Goal: Complete application form: Complete application form

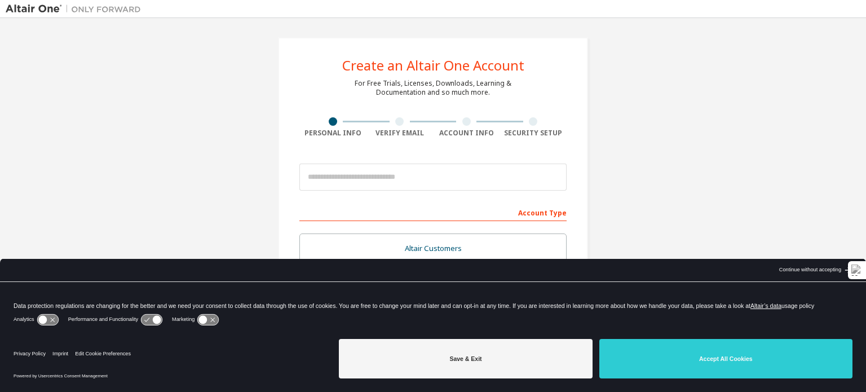
click at [372, 213] on div "Account Type" at bounding box center [432, 212] width 267 height 18
click at [397, 213] on div "Account Type" at bounding box center [432, 212] width 267 height 18
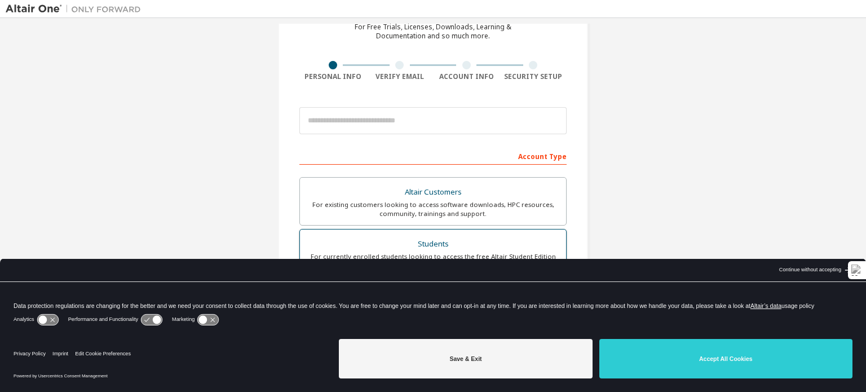
scroll to position [169, 0]
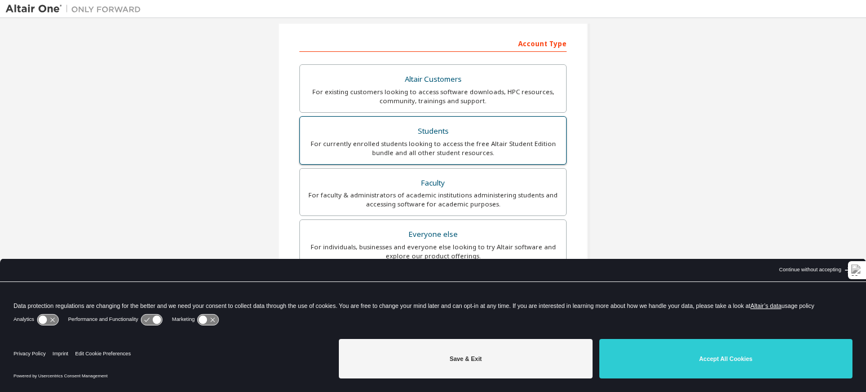
click at [471, 133] on div "Students" at bounding box center [433, 131] width 253 height 16
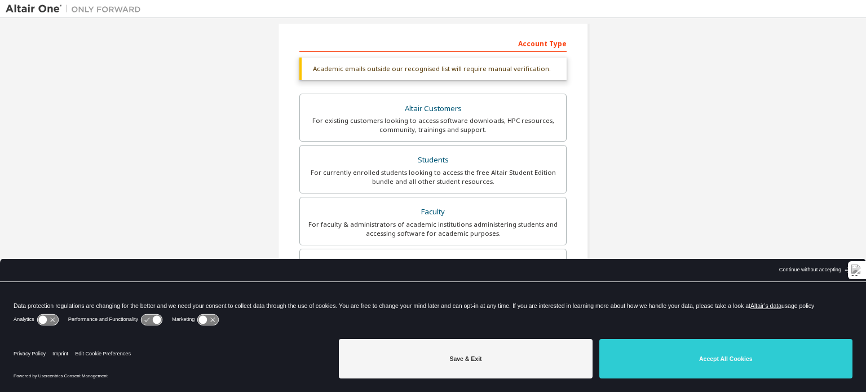
scroll to position [282, 0]
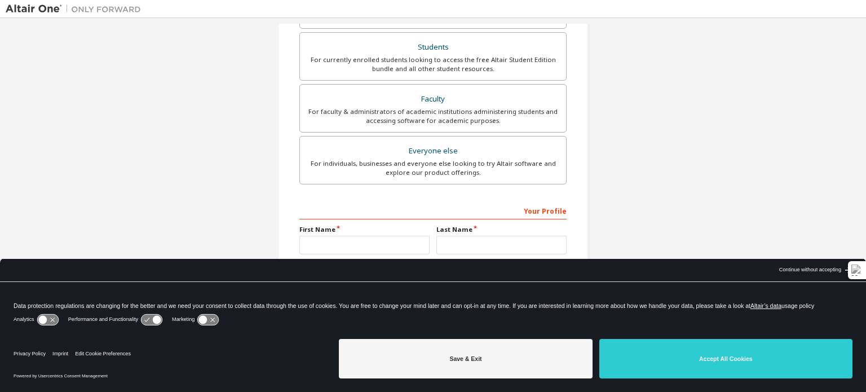
click at [453, 214] on div "Your Profile" at bounding box center [432, 210] width 267 height 18
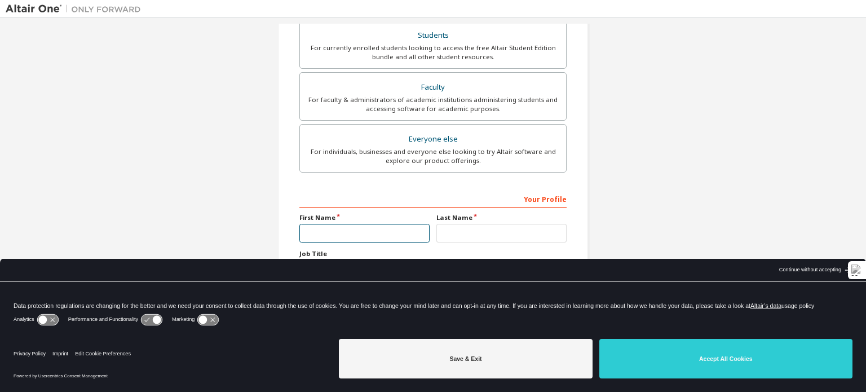
click at [366, 239] on input "text" at bounding box center [364, 233] width 130 height 19
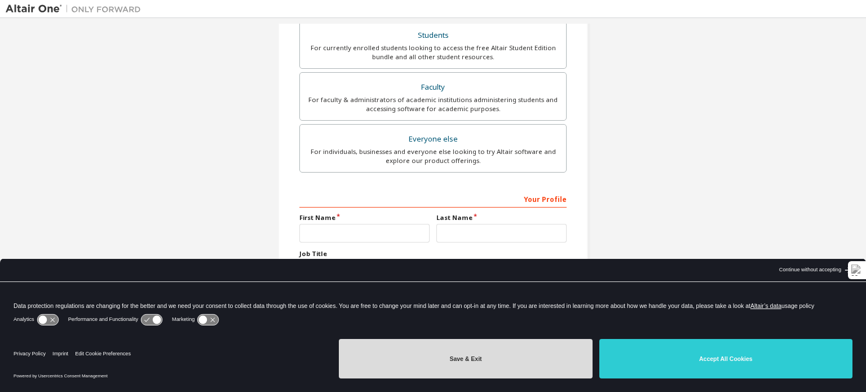
click at [561, 361] on button "Save & Exit" at bounding box center [465, 358] width 253 height 39
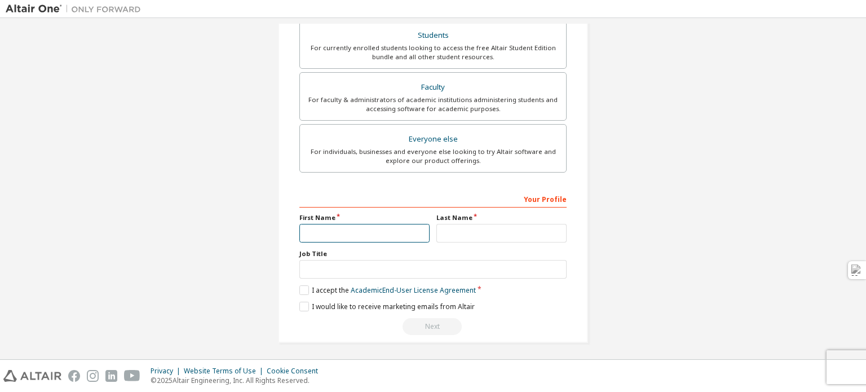
click at [361, 237] on input "text" at bounding box center [364, 233] width 130 height 19
type input "*******"
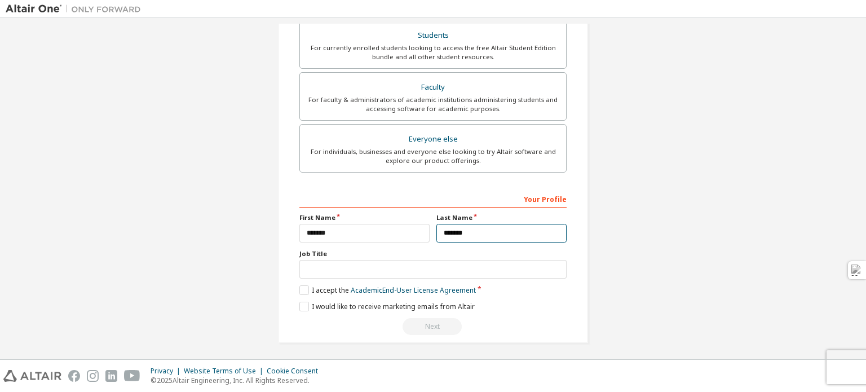
type input "*******"
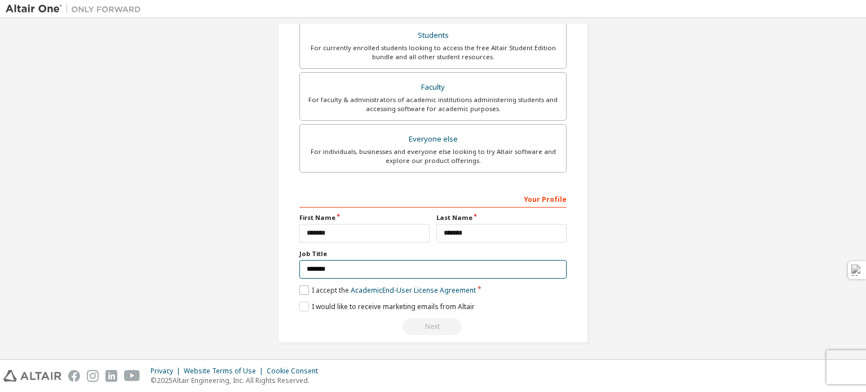
type input "*******"
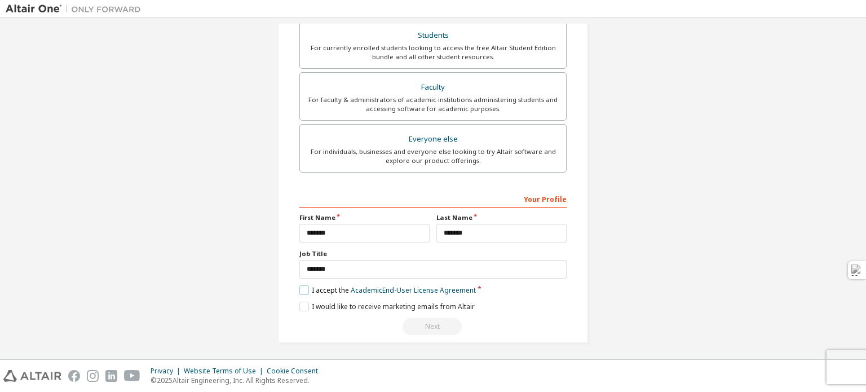
click at [301, 285] on label "I accept the Academic End-User License Agreement" at bounding box center [387, 290] width 176 height 10
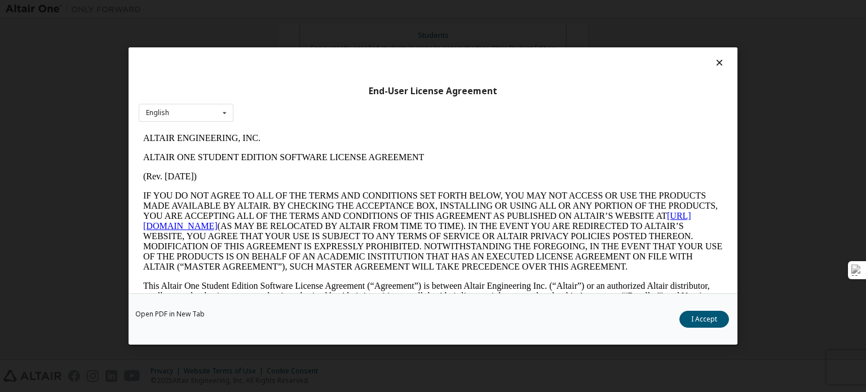
scroll to position [0, 0]
click at [701, 322] on button "I Accept" at bounding box center [704, 319] width 50 height 17
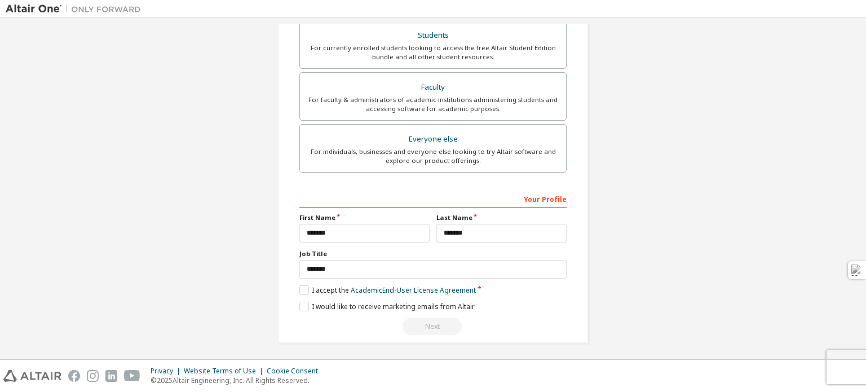
click at [426, 325] on div "Next" at bounding box center [432, 326] width 267 height 17
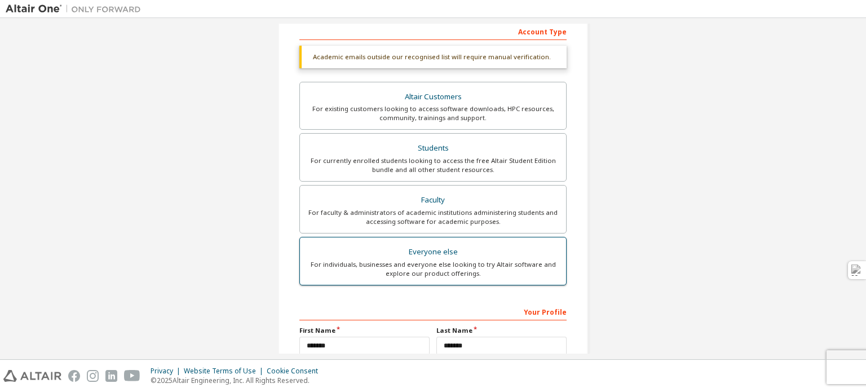
scroll to position [68, 0]
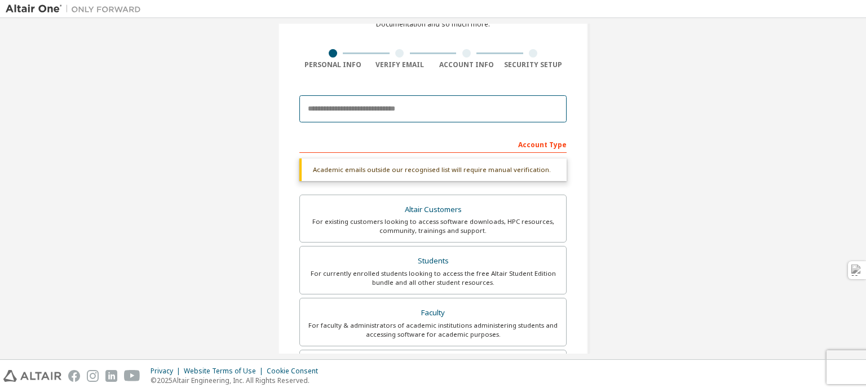
click at [377, 105] on input "email" at bounding box center [432, 108] width 267 height 27
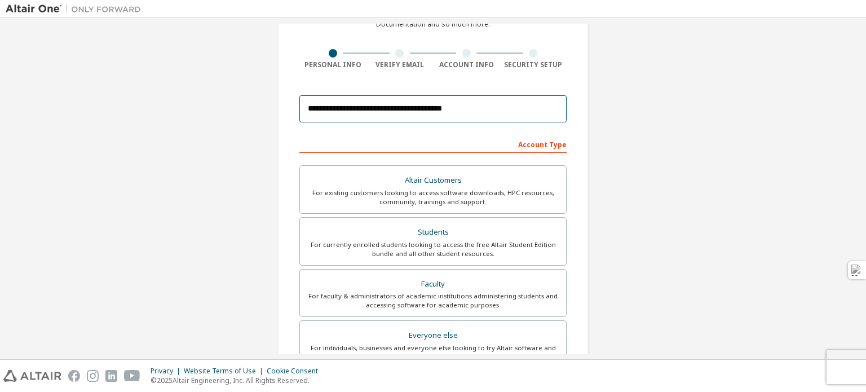
scroll to position [264, 0]
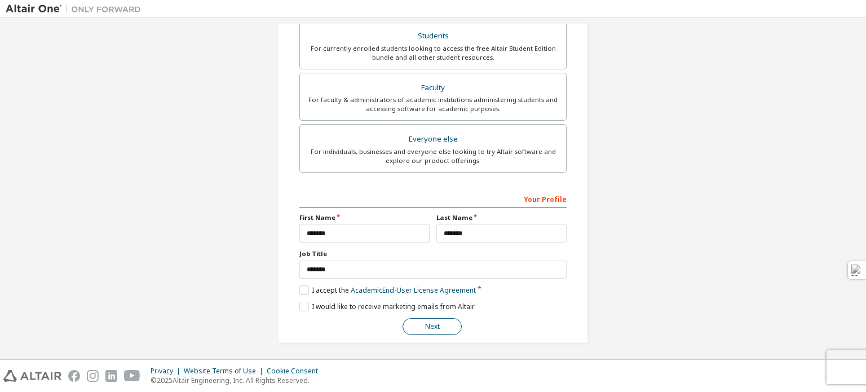
type input "**********"
click at [442, 323] on button "Next" at bounding box center [431, 326] width 59 height 17
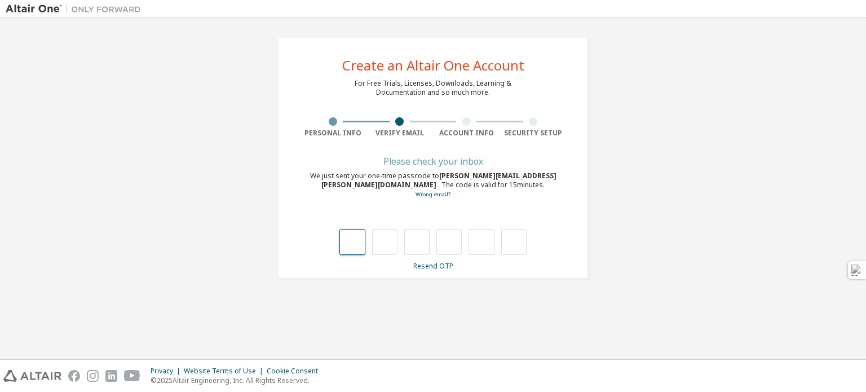
click at [349, 241] on input "text" at bounding box center [351, 242] width 25 height 26
type input "*"
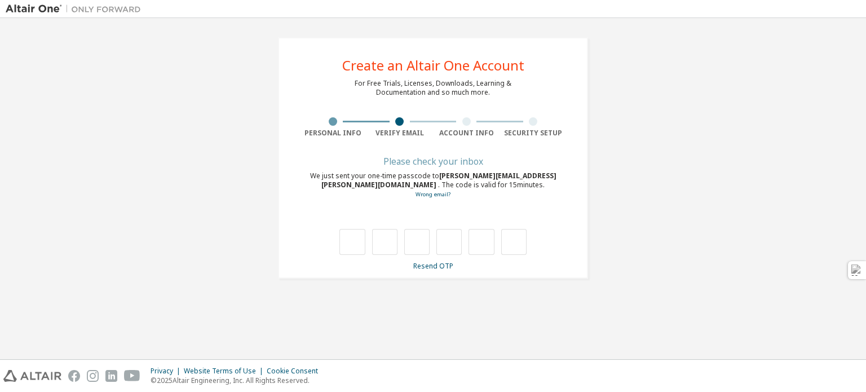
type input "*"
